Goal: Communication & Community: Answer question/provide support

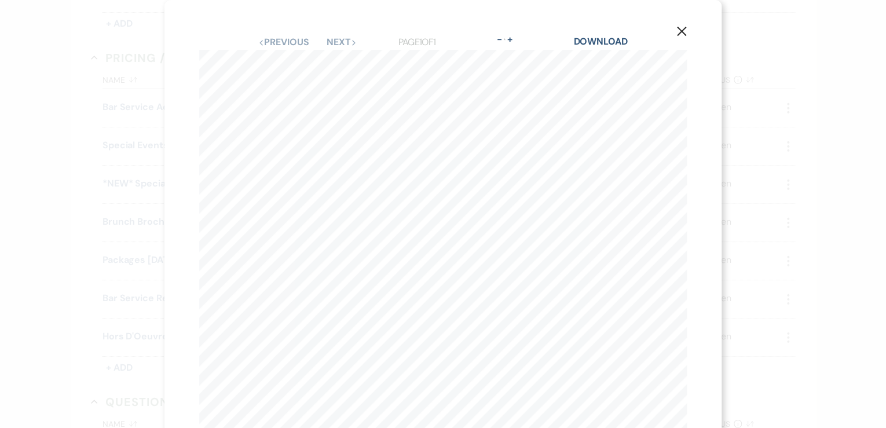
click at [679, 35] on icon "X" at bounding box center [681, 31] width 10 height 10
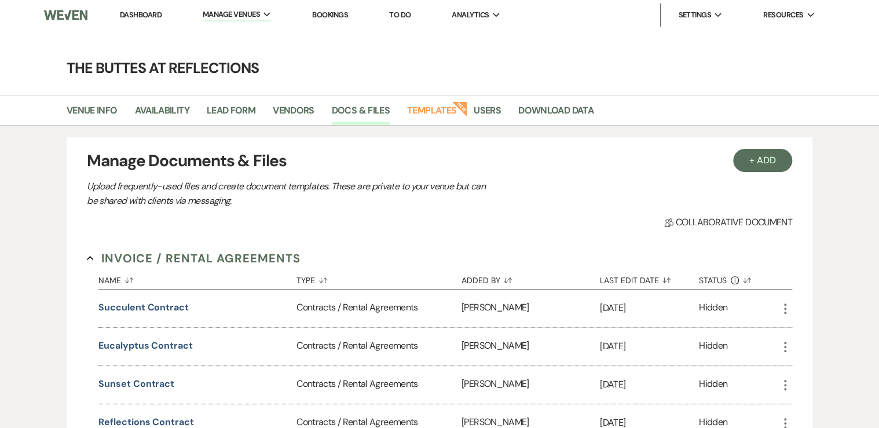
click at [137, 18] on link "Dashboard" at bounding box center [141, 15] width 42 height 10
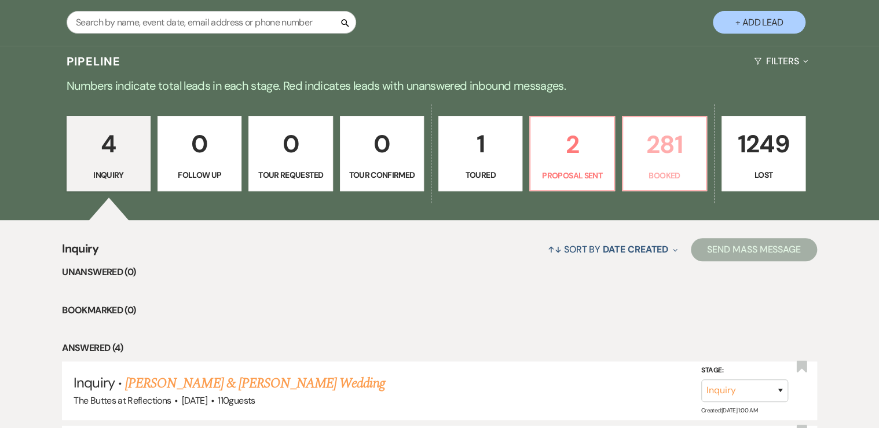
click at [663, 171] on p "Booked" at bounding box center [664, 175] width 69 height 13
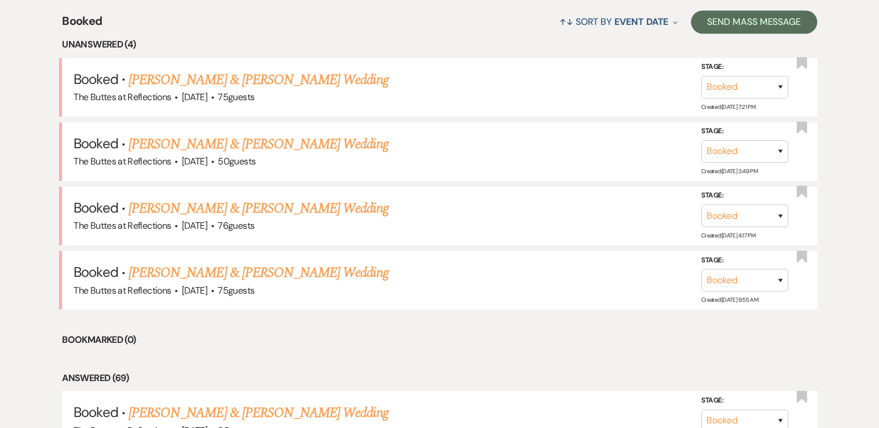
scroll to position [463, 0]
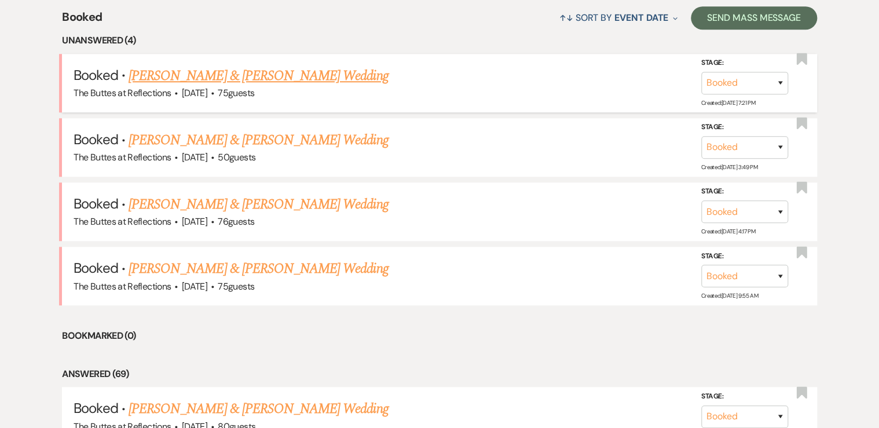
click at [191, 75] on link "[PERSON_NAME] & [PERSON_NAME] Wedding" at bounding box center [258, 75] width 259 height 21
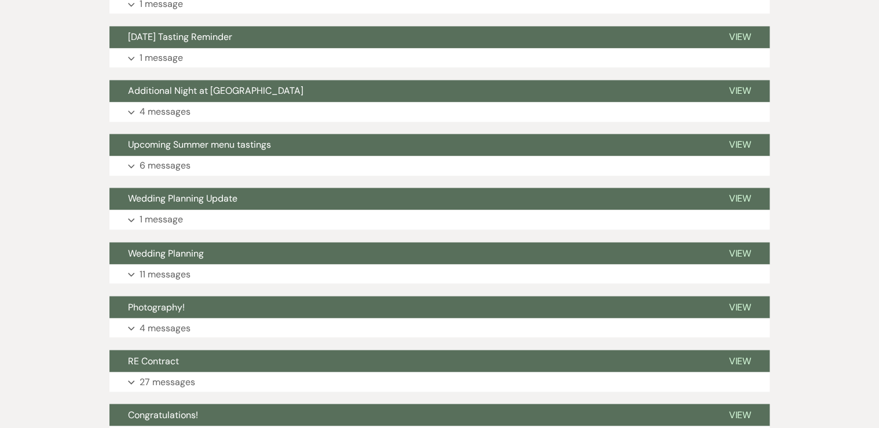
scroll to position [880, 0]
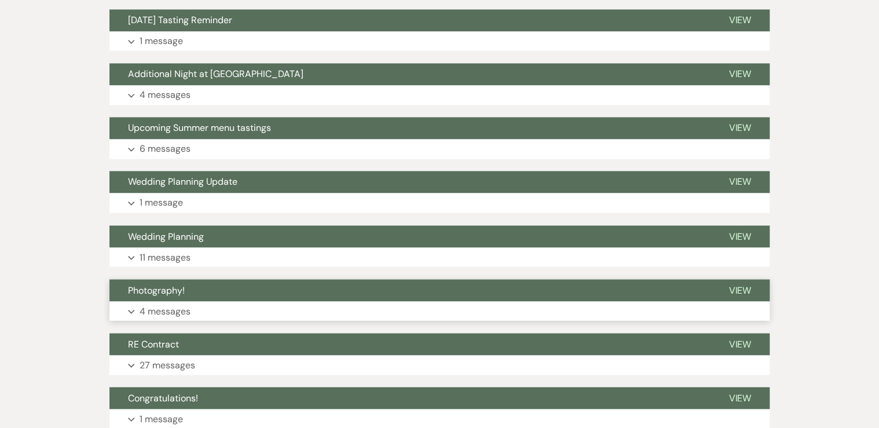
click at [214, 288] on button "Photography!" at bounding box center [409, 290] width 601 height 22
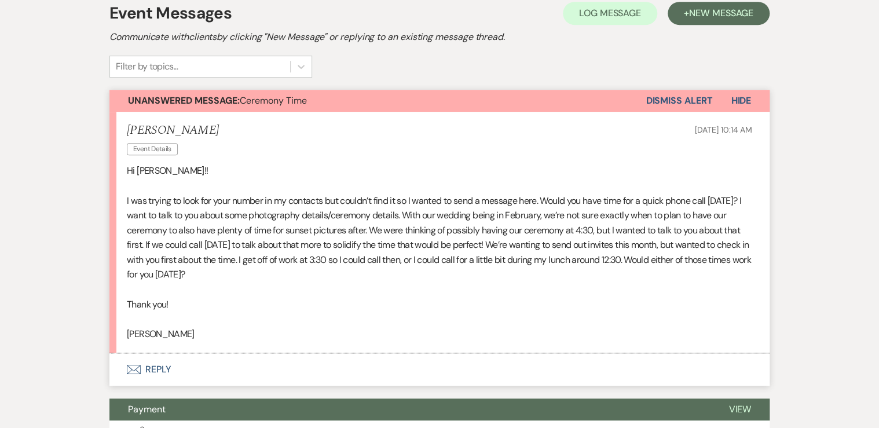
scroll to position [417, 0]
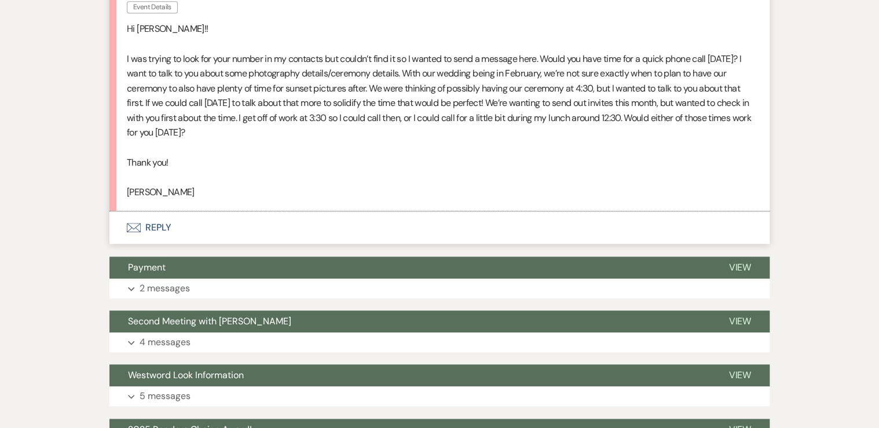
click at [159, 225] on button "Envelope Reply" at bounding box center [439, 227] width 660 height 32
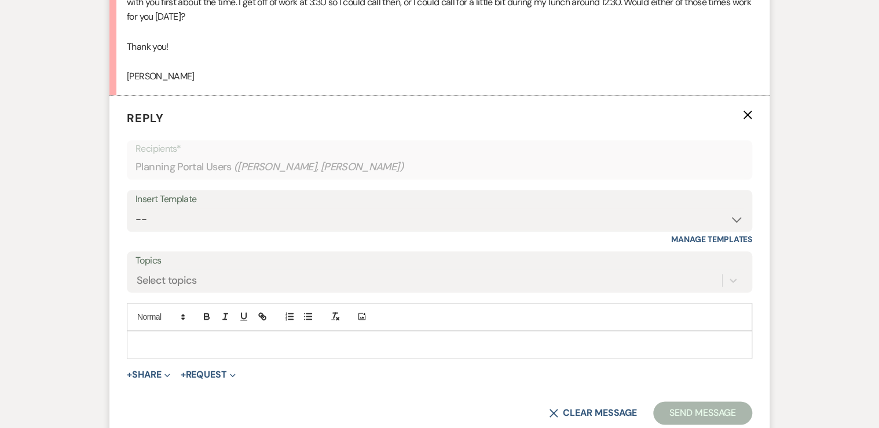
scroll to position [533, 0]
drag, startPoint x: 166, startPoint y: 338, endPoint x: 166, endPoint y: 327, distance: 11.6
click at [166, 334] on div at bounding box center [439, 344] width 624 height 27
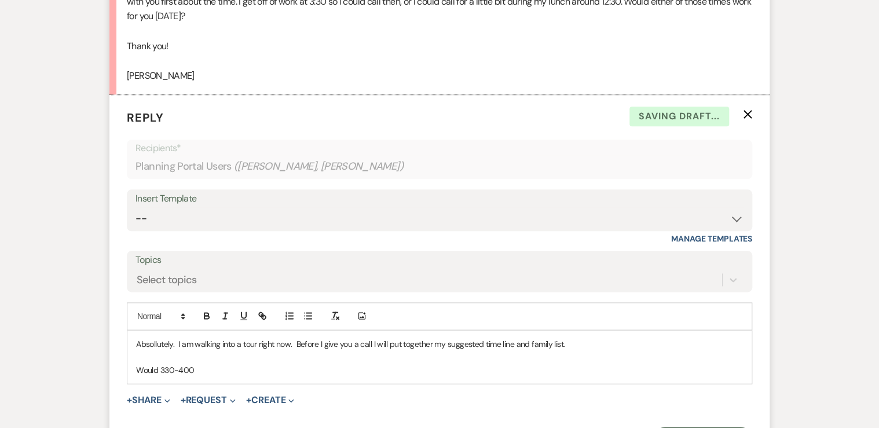
click at [158, 368] on p "Would 330-400" at bounding box center [439, 370] width 607 height 13
click at [264, 364] on p "Would sometime between 330-400" at bounding box center [439, 370] width 607 height 13
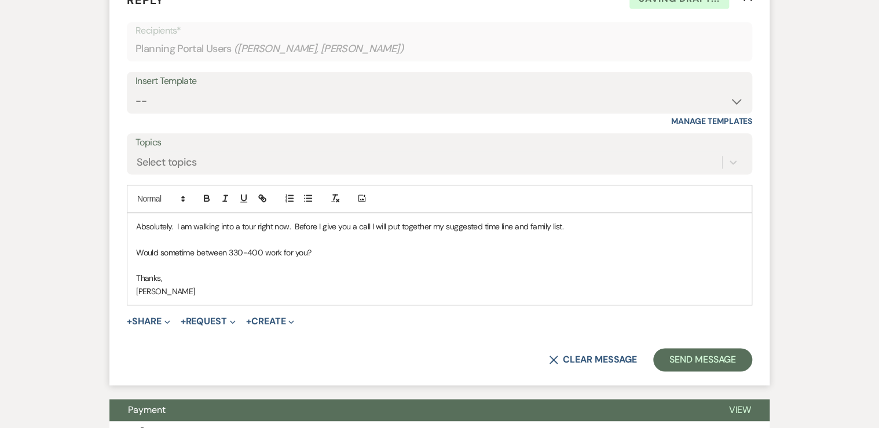
scroll to position [672, 0]
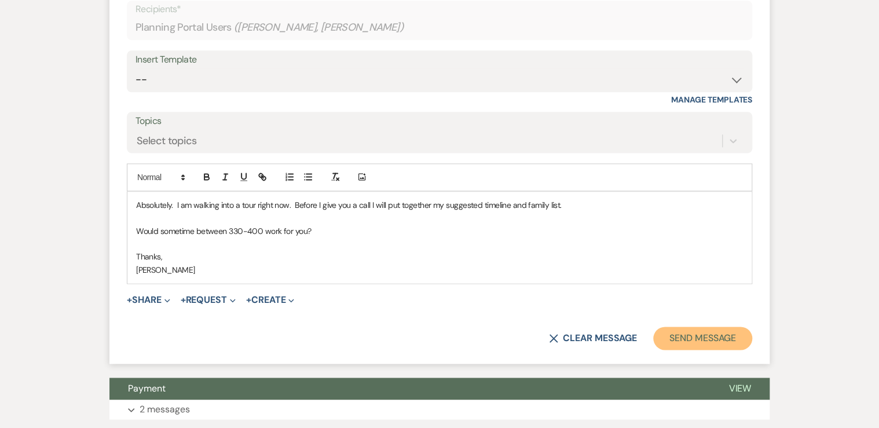
click at [697, 338] on button "Send Message" at bounding box center [702, 338] width 99 height 23
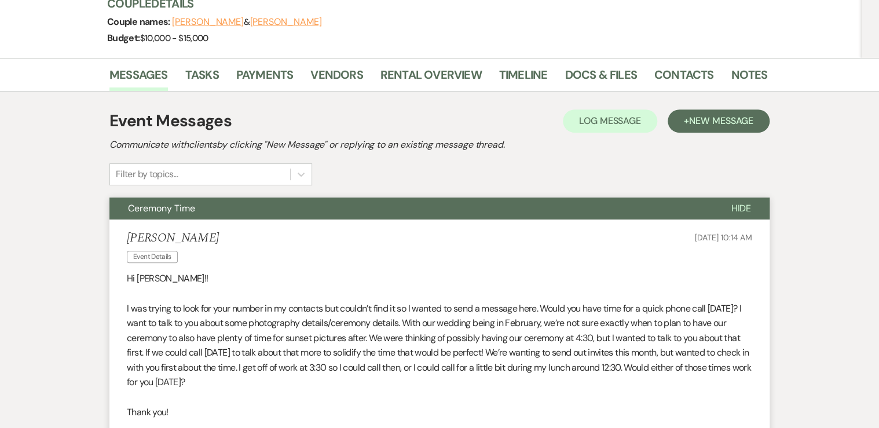
scroll to position [97, 0]
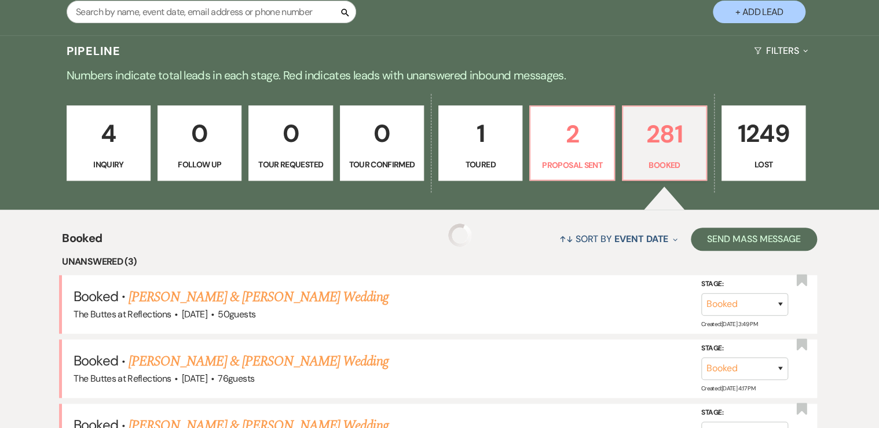
scroll to position [232, 0]
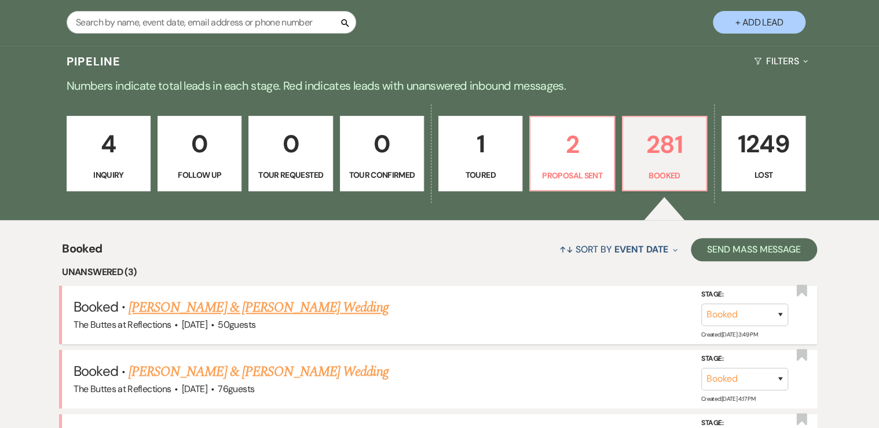
click at [241, 305] on link "[PERSON_NAME] & [PERSON_NAME] Wedding" at bounding box center [258, 307] width 259 height 21
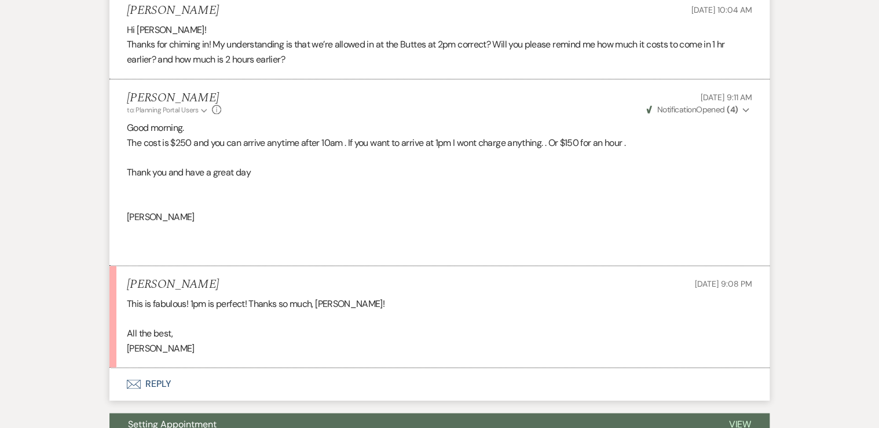
scroll to position [741, 0]
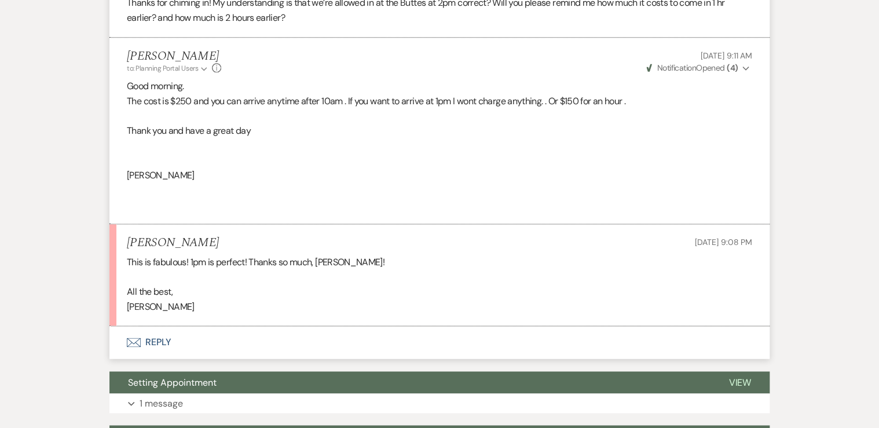
click at [159, 341] on button "Envelope Reply" at bounding box center [439, 342] width 660 height 32
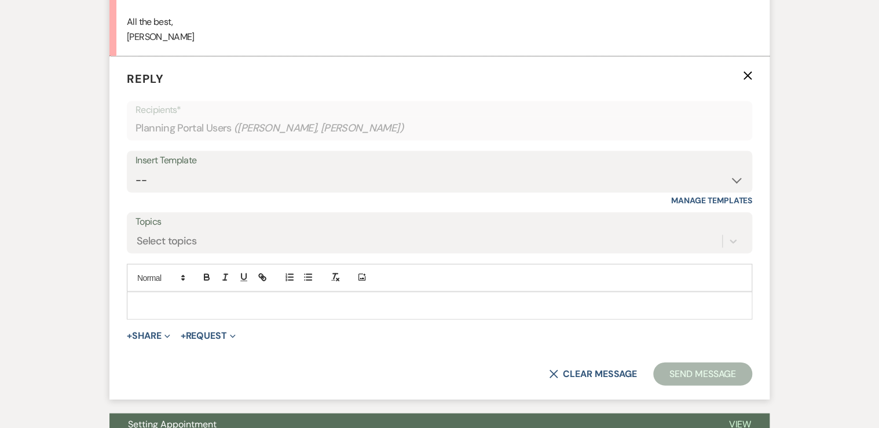
scroll to position [1024, 0]
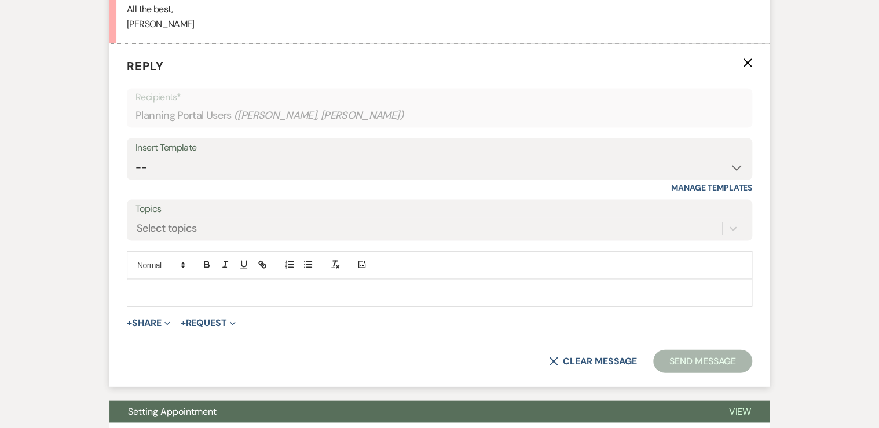
click at [141, 293] on p at bounding box center [439, 292] width 607 height 13
